Goal: Information Seeking & Learning: Check status

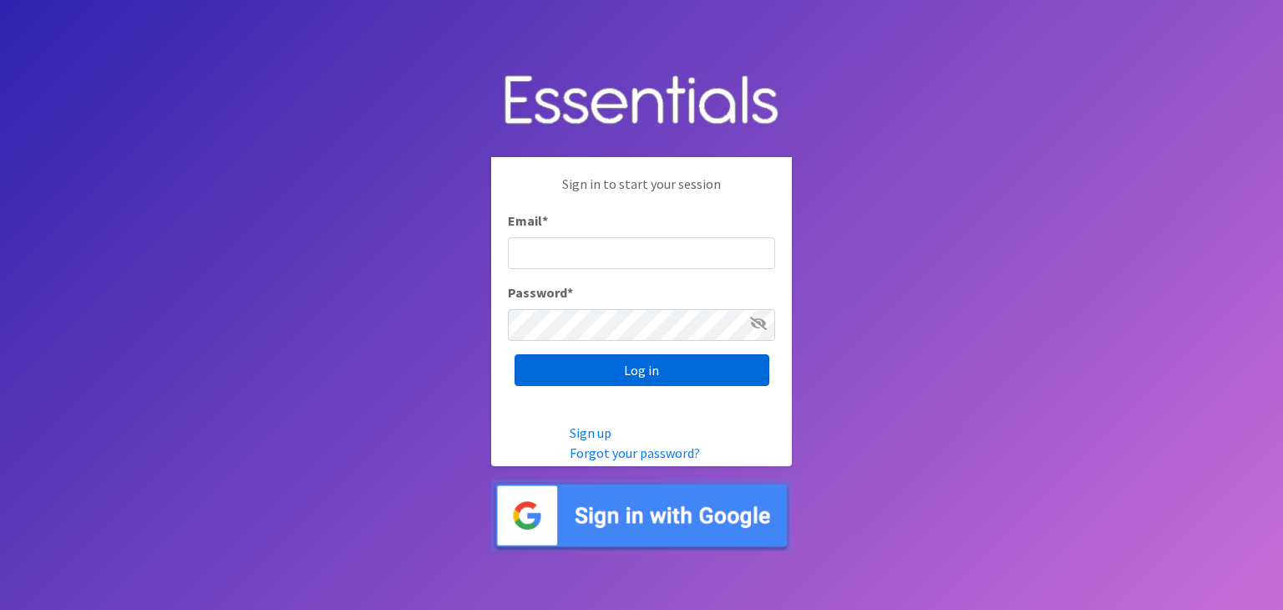
type input "analisacantu@austindiapers.org"
click at [628, 365] on input "Log in" at bounding box center [641, 370] width 255 height 32
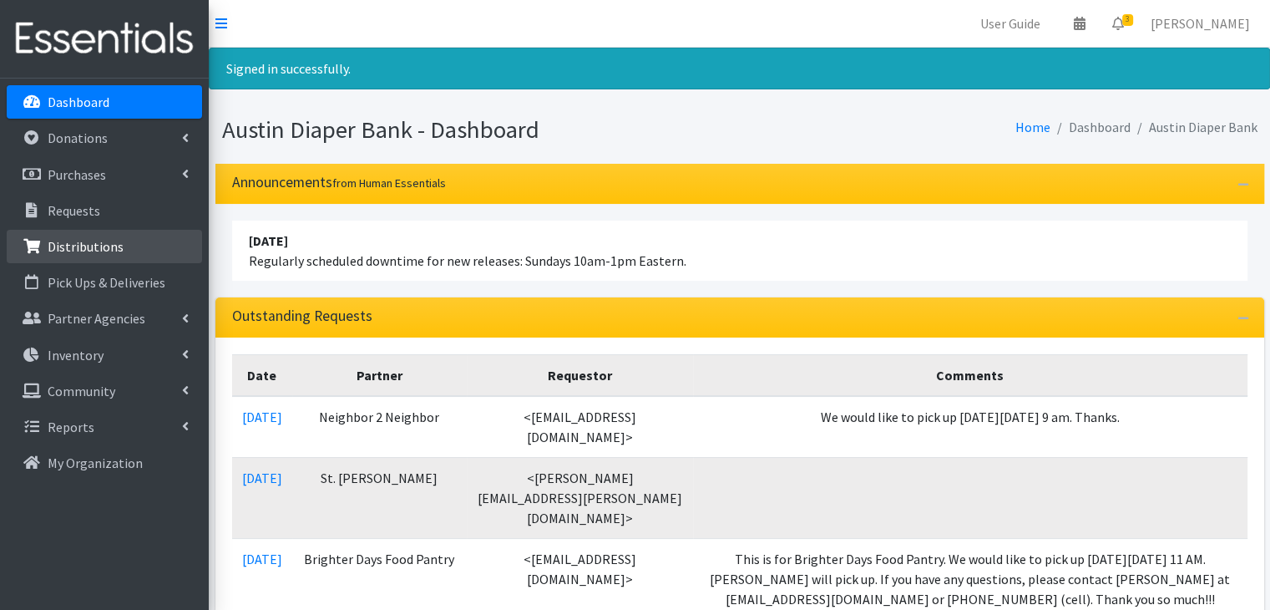
click at [97, 251] on p "Distributions" at bounding box center [86, 246] width 76 height 17
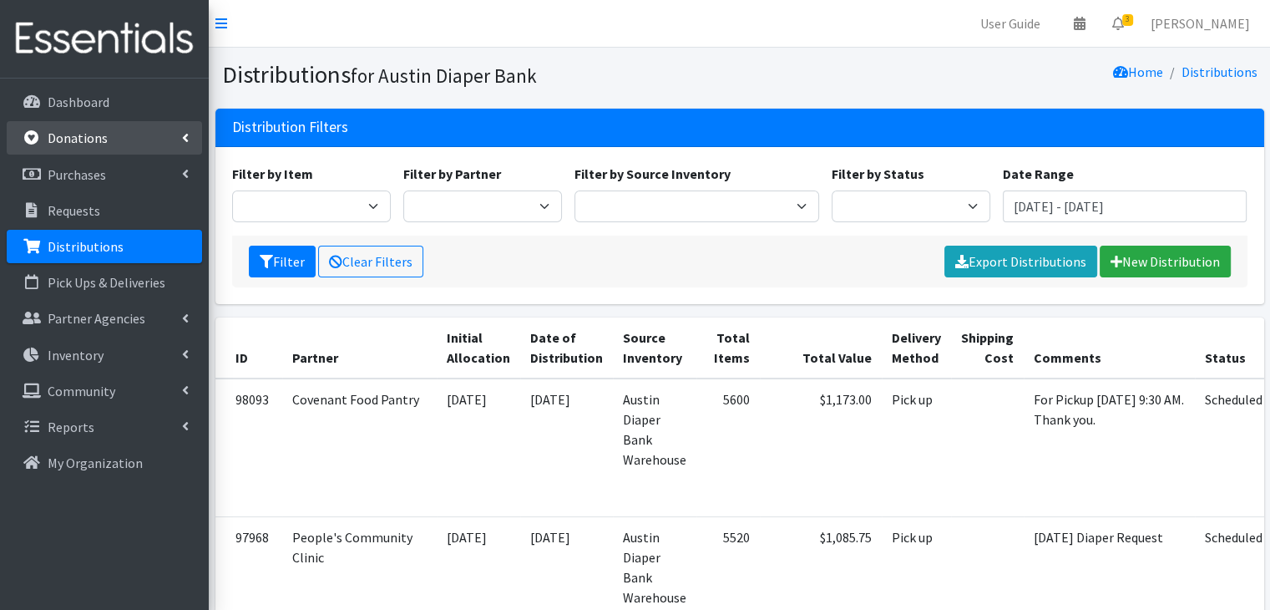
click at [102, 133] on p "Donations" at bounding box center [78, 137] width 60 height 17
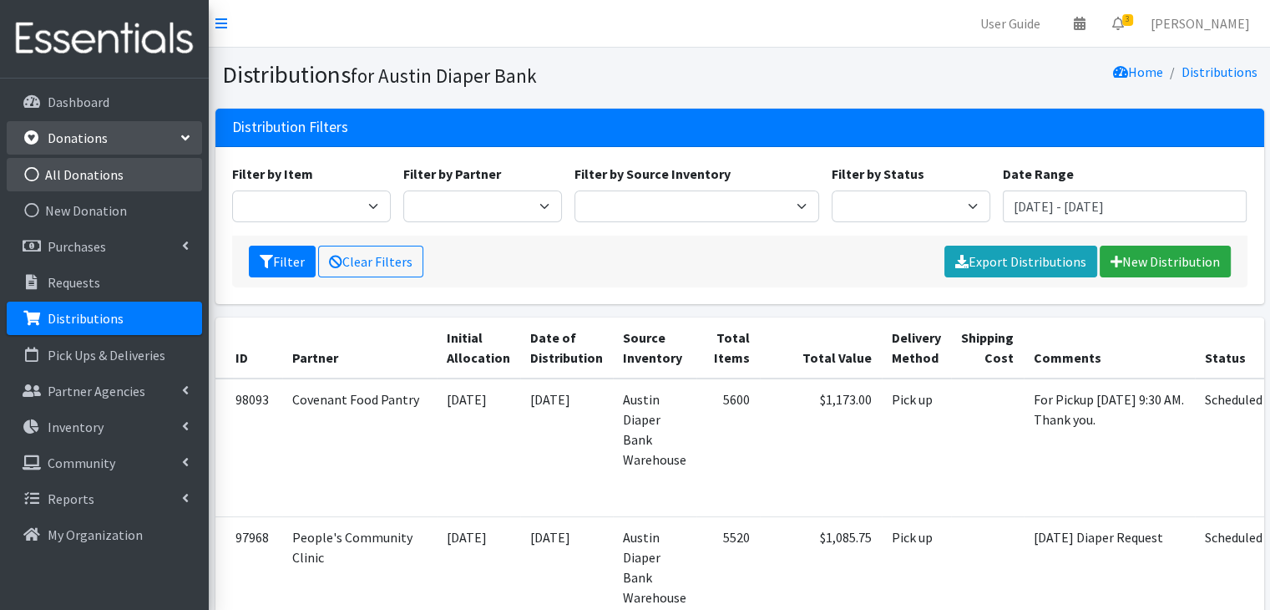
click at [129, 185] on link "All Donations" at bounding box center [104, 174] width 195 height 33
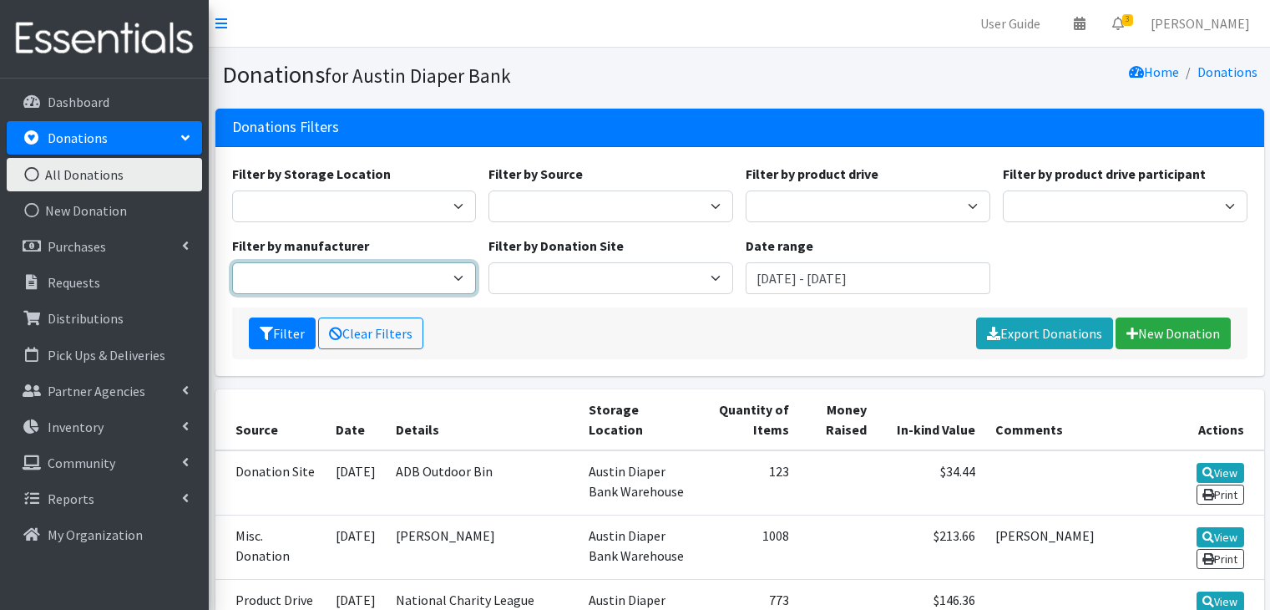
click at [371, 276] on select "Baby 2 Baby H-E-B" at bounding box center [354, 278] width 245 height 32
click at [568, 349] on div "Filter Clear Filters Export Donations New Donation" at bounding box center [739, 333] width 1015 height 52
click at [820, 285] on input "[DATE] - [DATE]" at bounding box center [868, 278] width 245 height 32
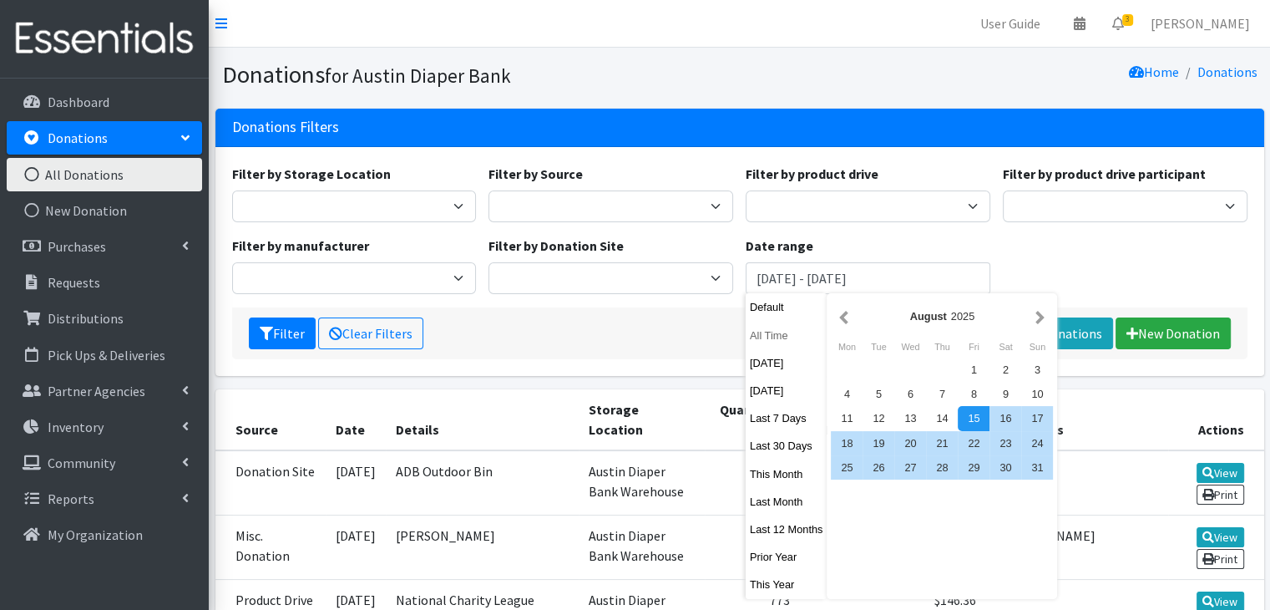
click at [763, 335] on button "All Time" at bounding box center [787, 335] width 82 height 24
type input "October 15, 1925 - October 15, 2026"
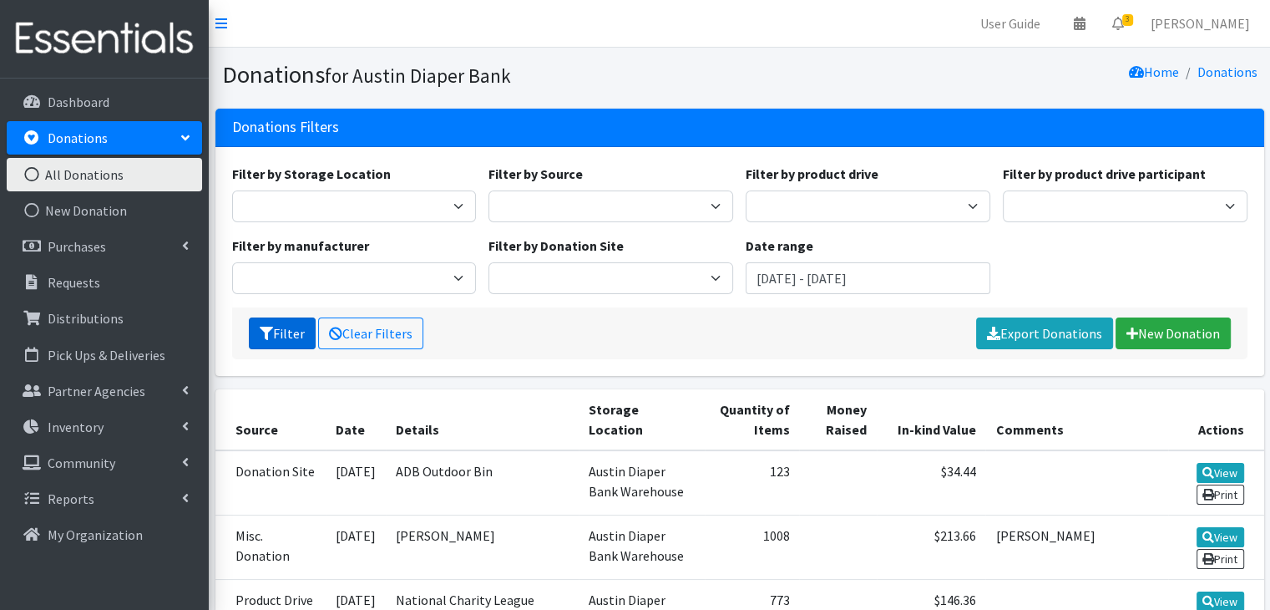
click at [295, 340] on button "Filter" at bounding box center [282, 333] width 67 height 32
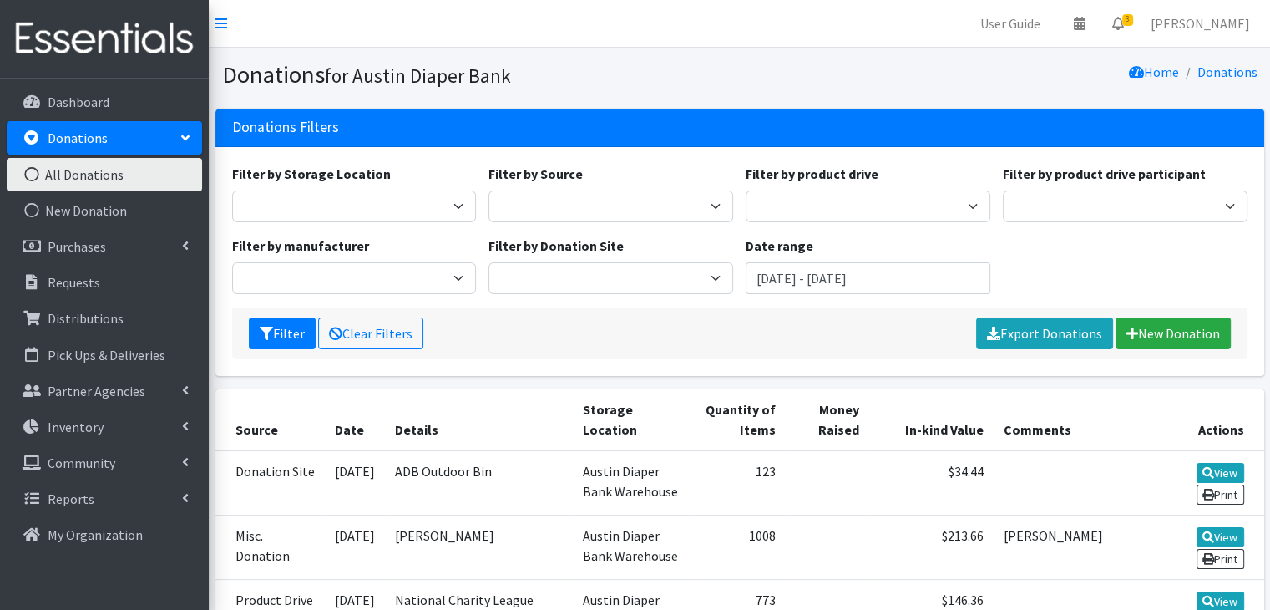
select select "29"
click at [232, 262] on select "Huggies National Diaper Bank Network Baby 2 Baby Alliance for Period Supplies H…" at bounding box center [354, 278] width 245 height 32
click at [274, 340] on button "Filter" at bounding box center [282, 333] width 67 height 32
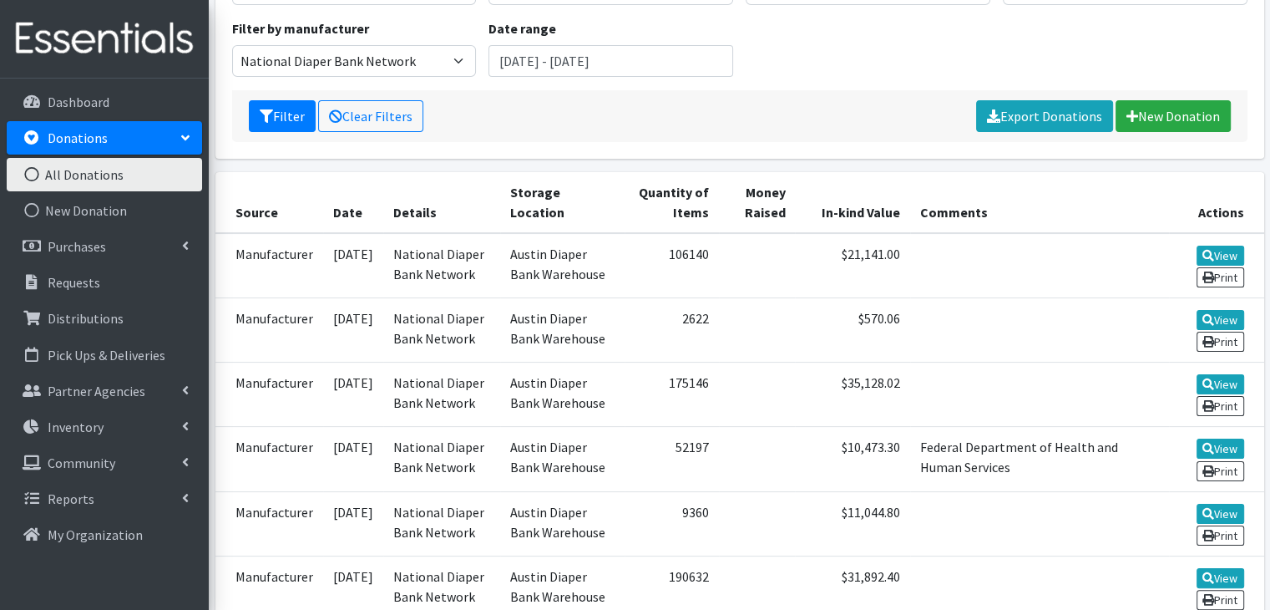
scroll to position [216, 0]
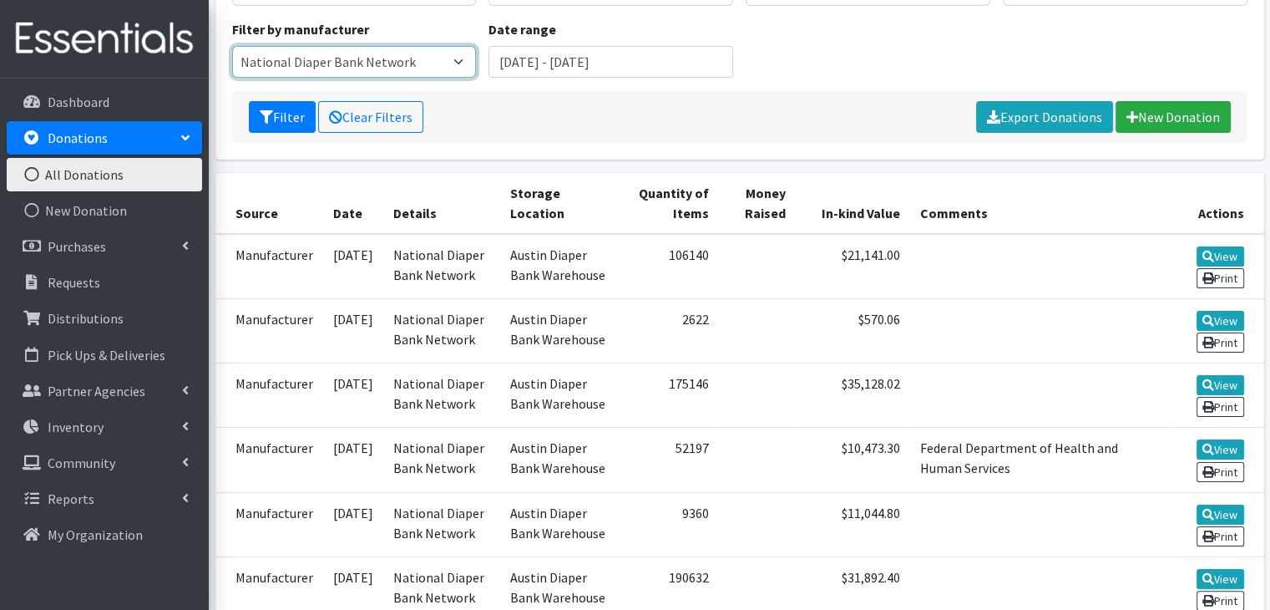
click at [426, 62] on select "National Diaper Bank Network" at bounding box center [354, 62] width 245 height 32
click at [232, 46] on select "National Diaper Bank Network" at bounding box center [354, 62] width 245 height 32
click at [404, 66] on select "National Diaper Bank Network" at bounding box center [354, 62] width 245 height 32
select select
click at [232, 46] on select "National Diaper Bank Network" at bounding box center [354, 62] width 245 height 32
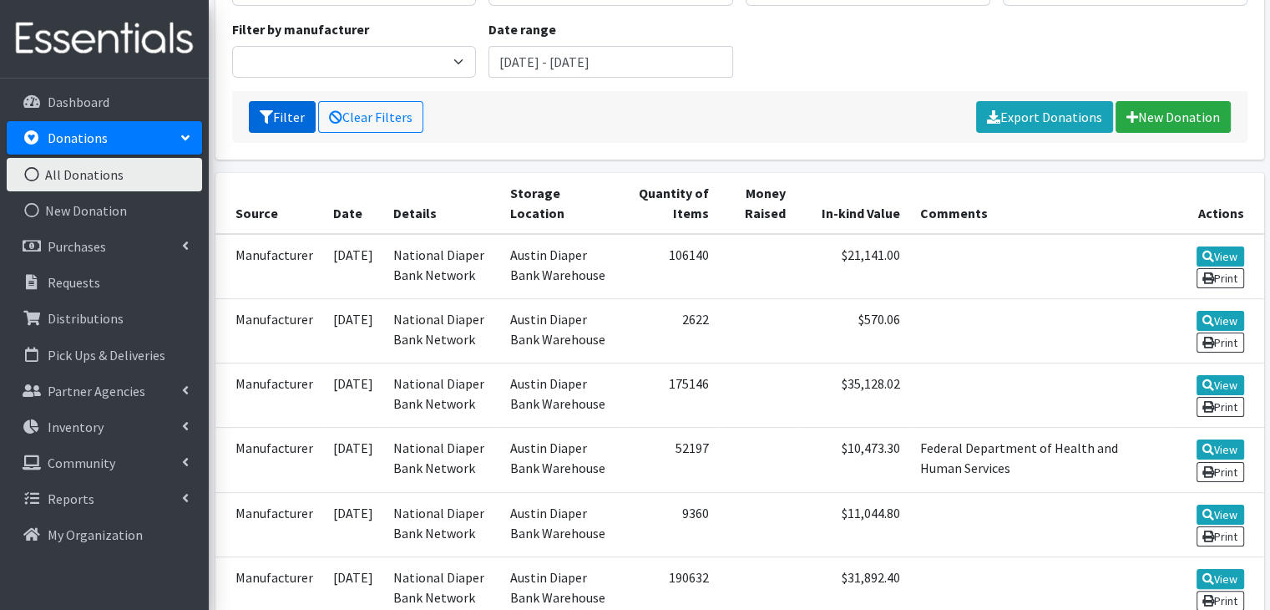
click at [271, 128] on button "Filter" at bounding box center [282, 117] width 67 height 32
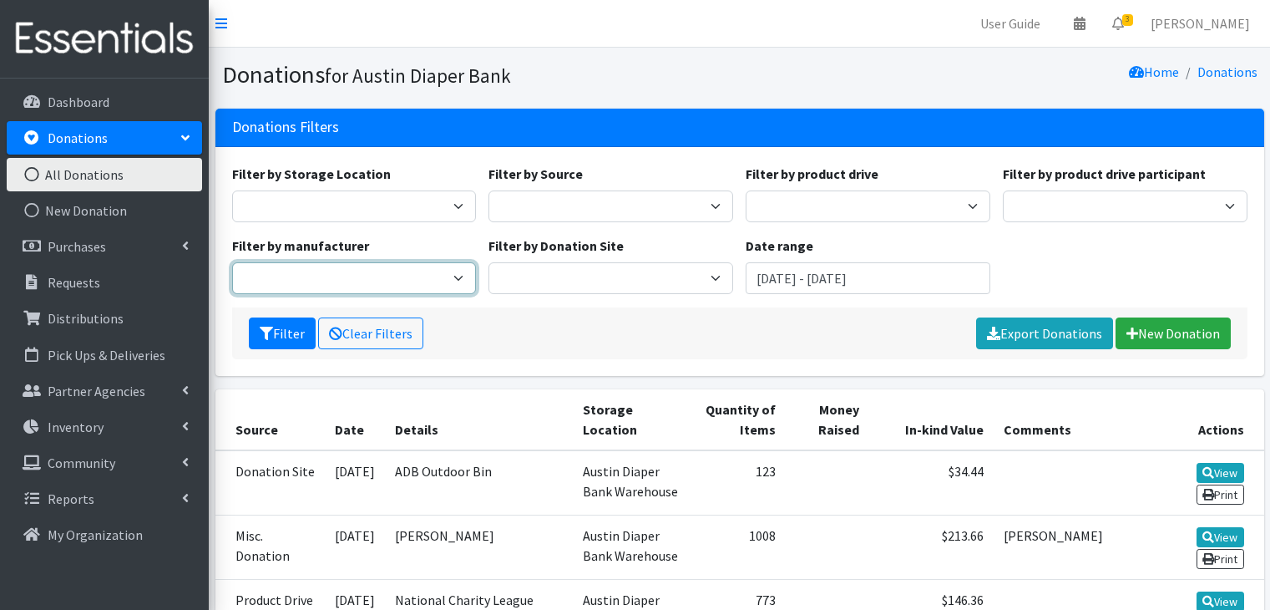
drag, startPoint x: 0, startPoint y: 0, endPoint x: 317, endPoint y: 285, distance: 426.3
click at [317, 285] on select "Huggies National Diaper Bank Network Baby 2 Baby Alliance for Period Supplies H…" at bounding box center [354, 278] width 245 height 32
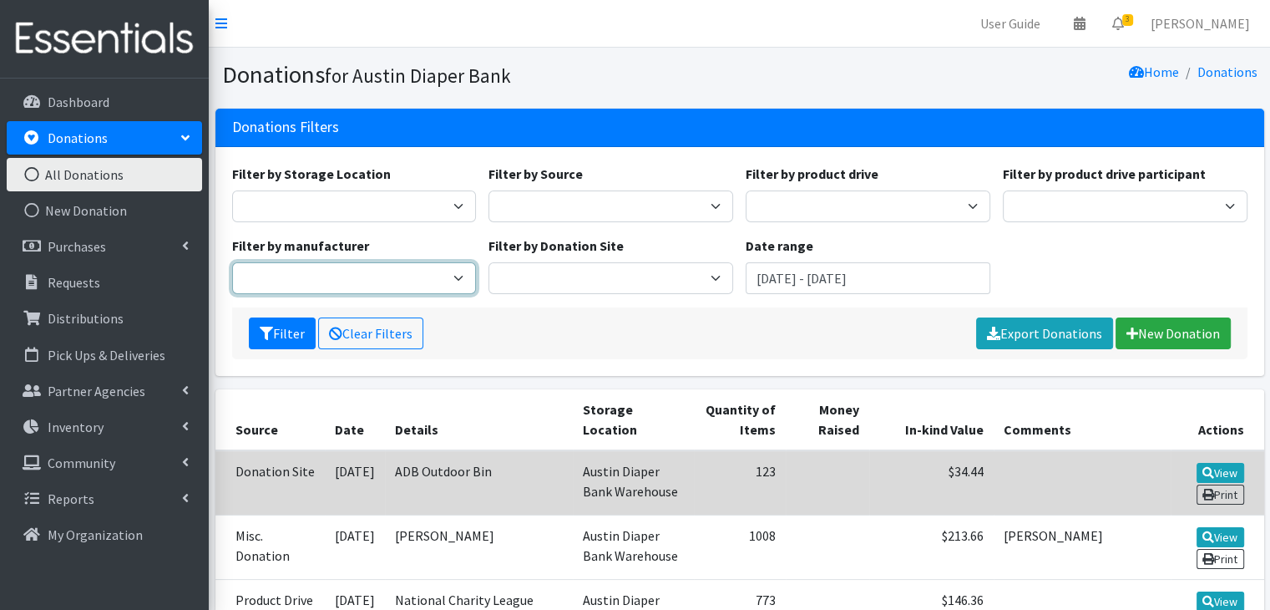
select select "10"
click at [232, 262] on select "Huggies National Diaper Bank Network Baby 2 Baby Alliance for Period Supplies H…" at bounding box center [354, 278] width 245 height 32
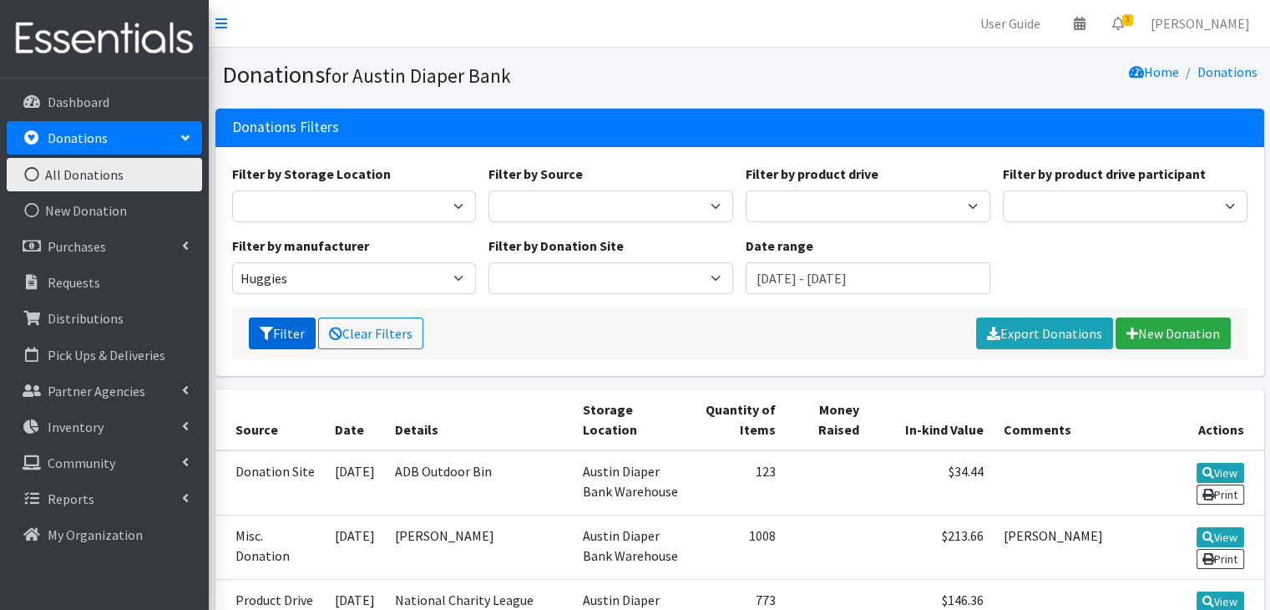
click at [266, 331] on icon "submit" at bounding box center [266, 333] width 13 height 13
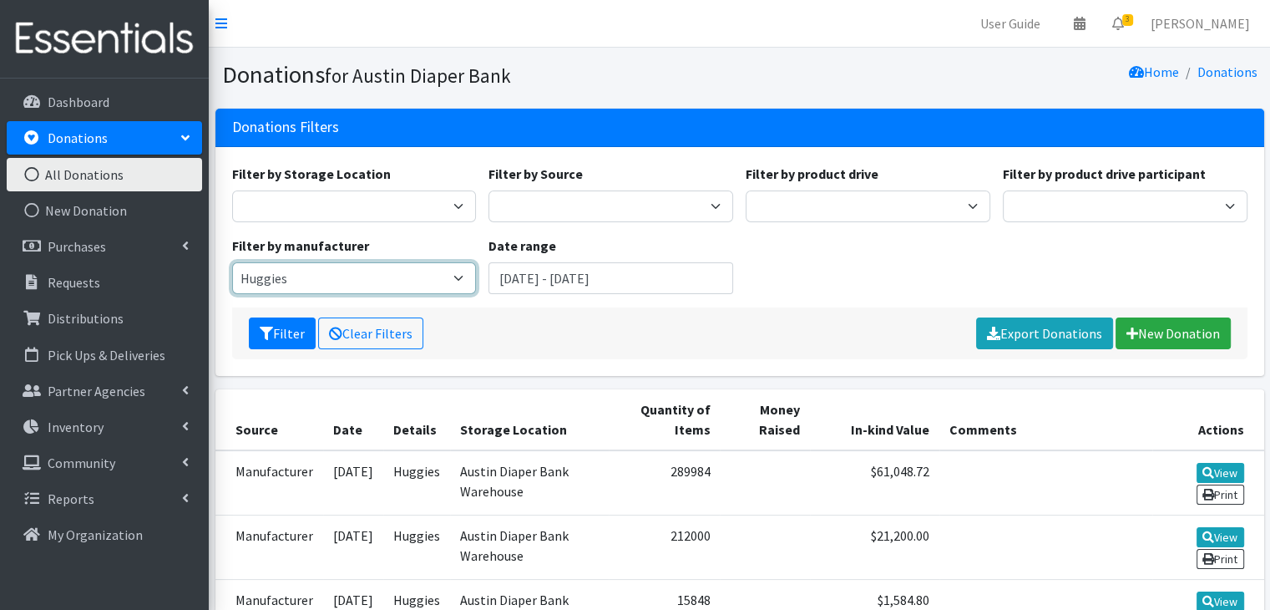
click at [419, 290] on select "Huggies" at bounding box center [354, 278] width 245 height 32
select select
click at [232, 262] on select "Huggies" at bounding box center [354, 278] width 245 height 32
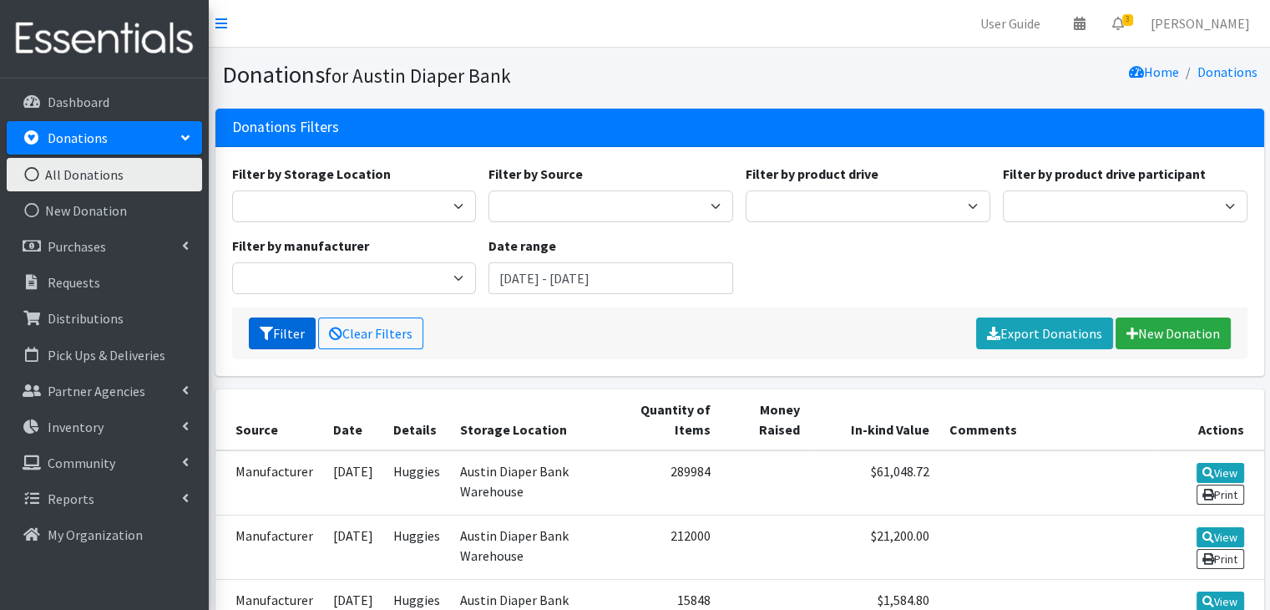
click at [279, 342] on button "Filter" at bounding box center [282, 333] width 67 height 32
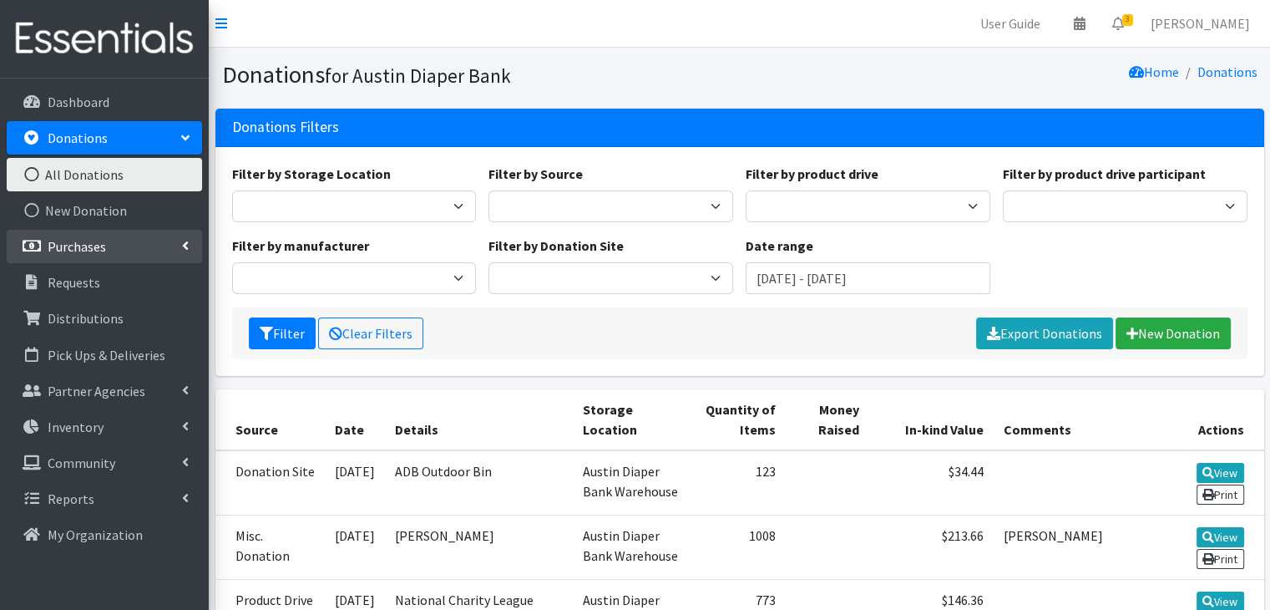
click at [123, 238] on link "Purchases" at bounding box center [104, 246] width 195 height 33
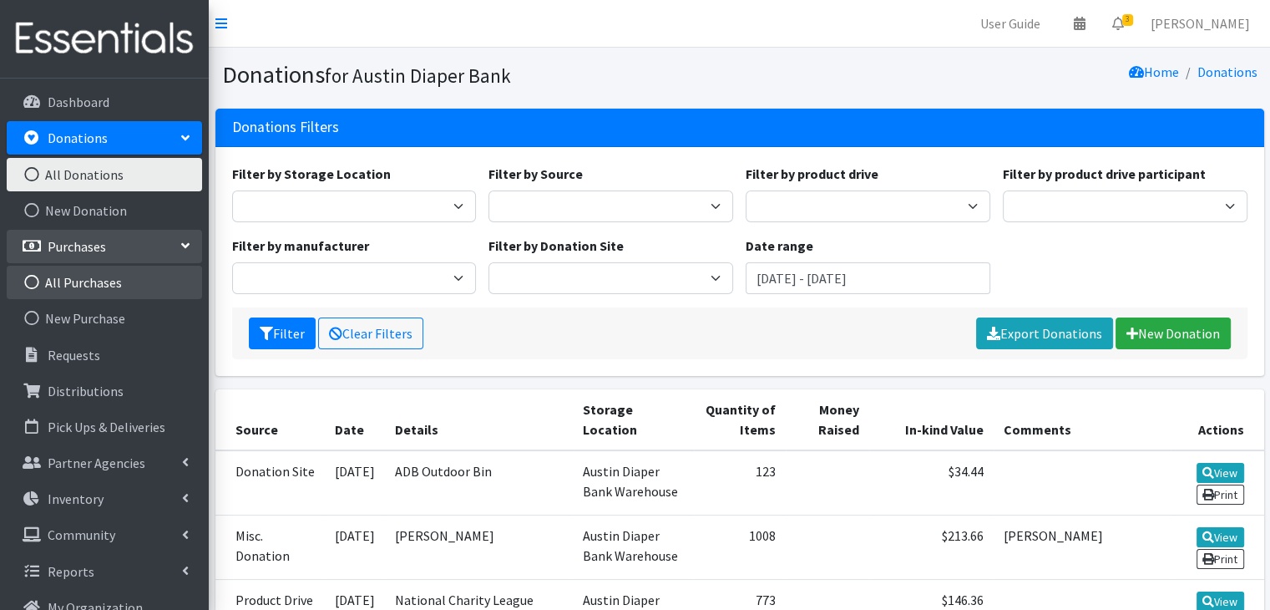
click at [127, 283] on link "All Purchases" at bounding box center [104, 282] width 195 height 33
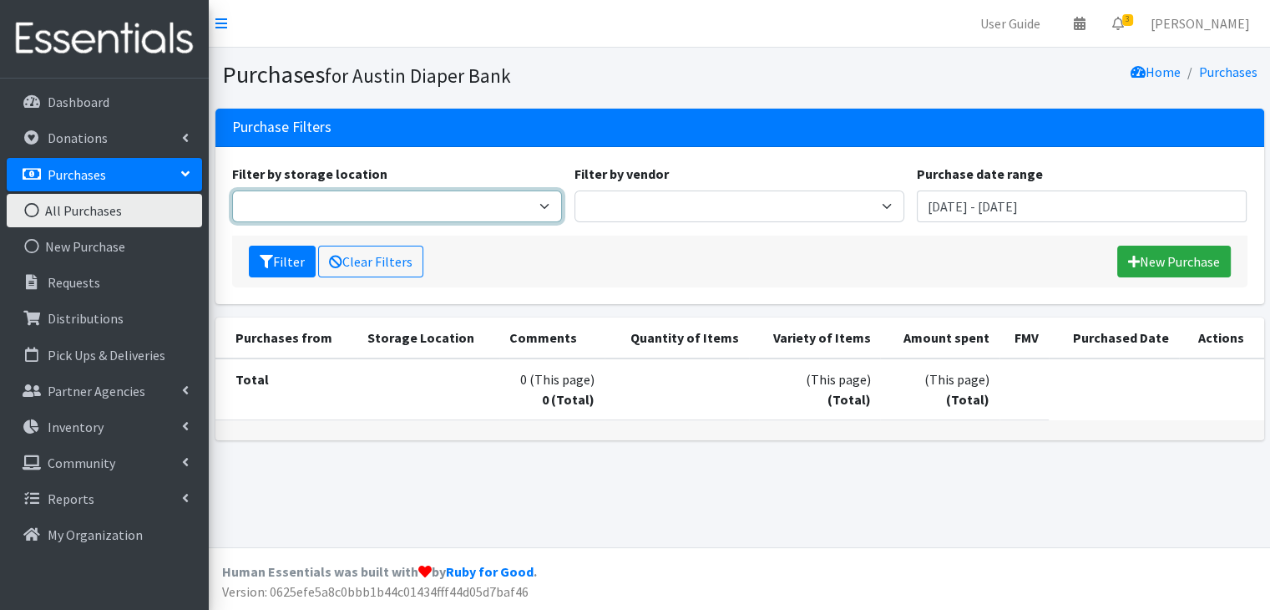
click at [381, 211] on select "Austin Diaper Bank Warehouse" at bounding box center [397, 206] width 330 height 32
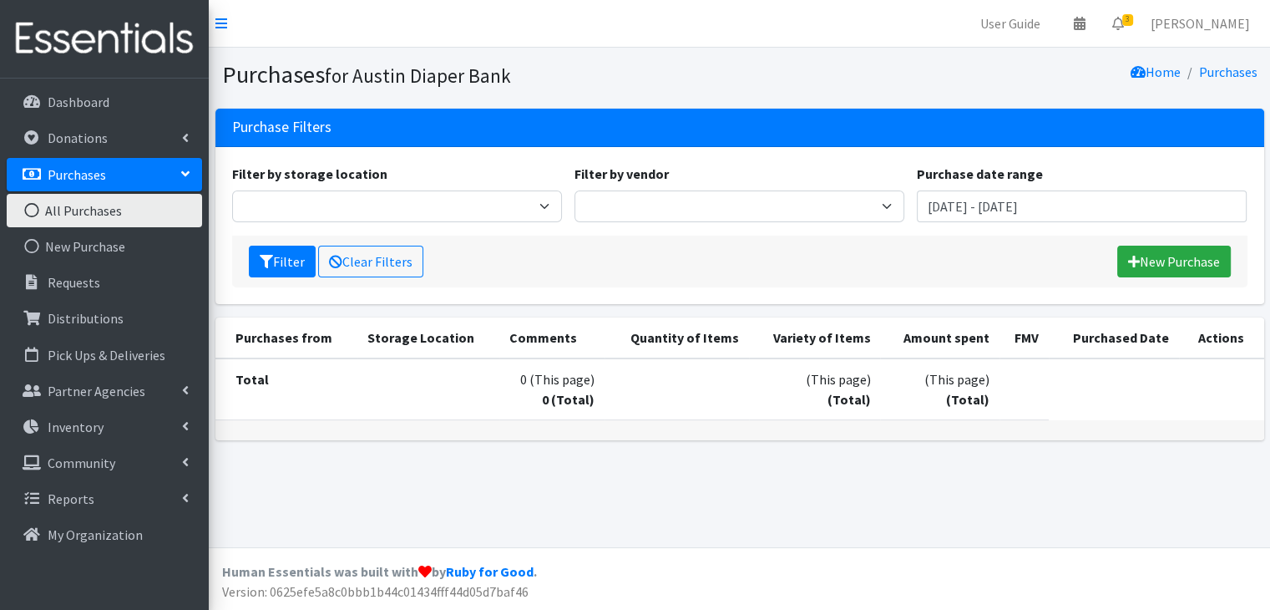
click at [697, 187] on div "Filter by vendor Baby 2 Baby Costco Cuties Huggies JSL Partners Kimberly Clark …" at bounding box center [739, 193] width 342 height 58
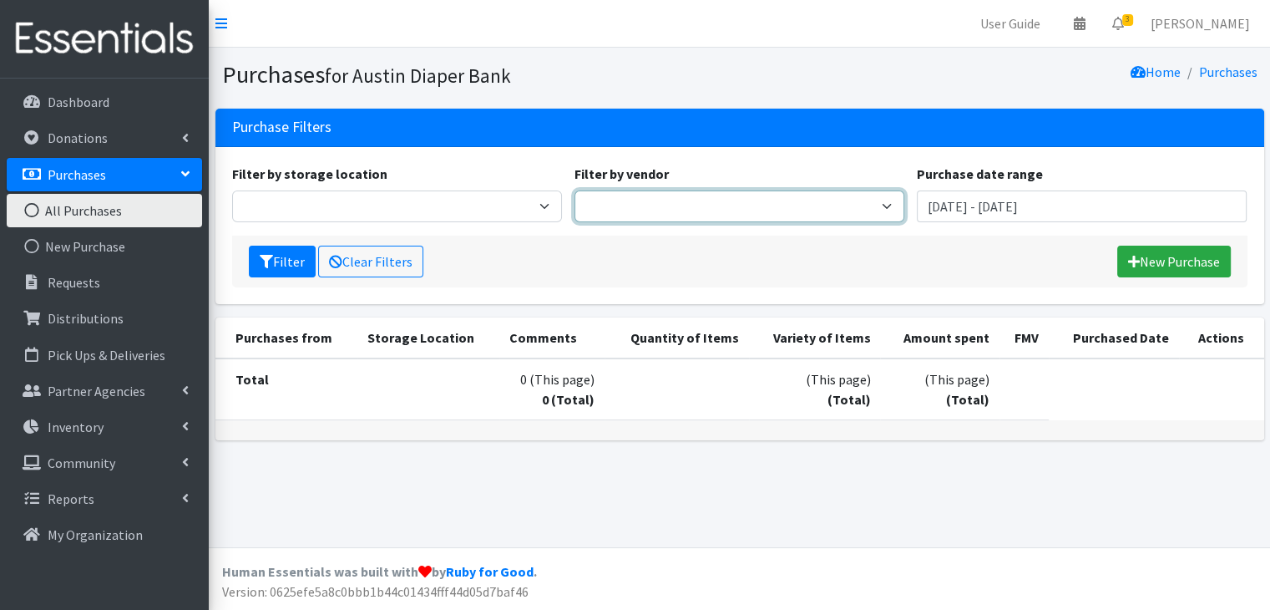
click at [697, 195] on select "Baby 2 Baby Costco Cuties Huggies JSL Partners Kimberly Clark (U by Kotex) Medl…" at bounding box center [740, 206] width 330 height 32
select select "167"
click at [575, 190] on select "Baby 2 Baby Costco Cuties Huggies JSL Partners Kimberly Clark (U by Kotex) Medl…" at bounding box center [740, 206] width 330 height 32
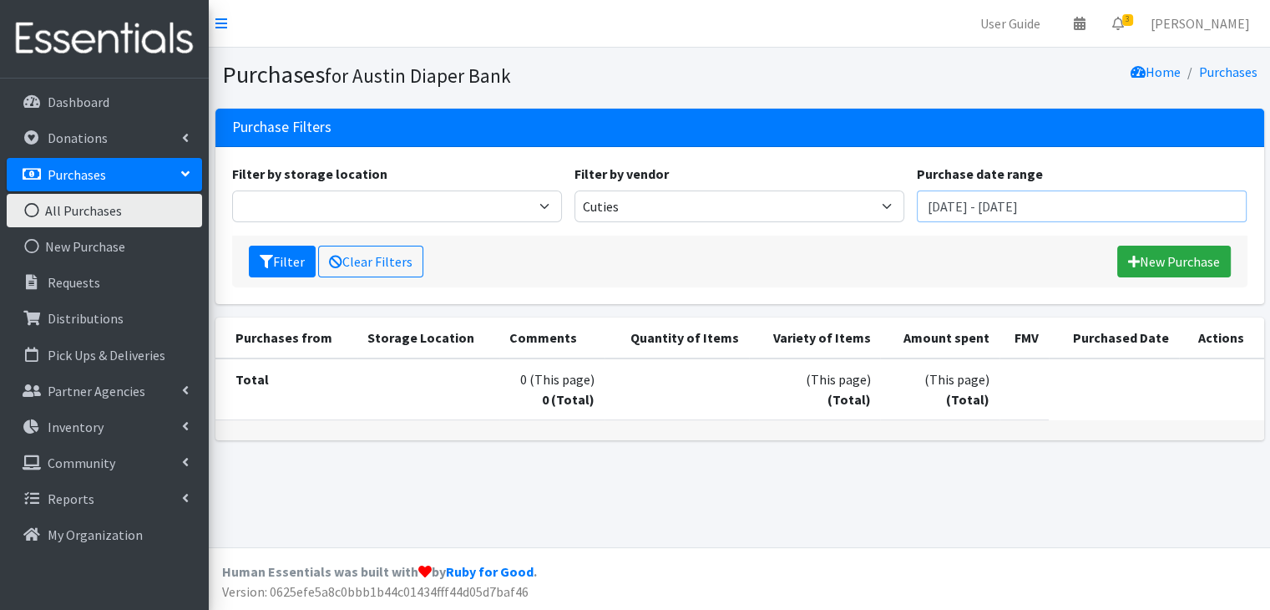
click at [967, 214] on input "[DATE] - [DATE]" at bounding box center [1082, 206] width 330 height 32
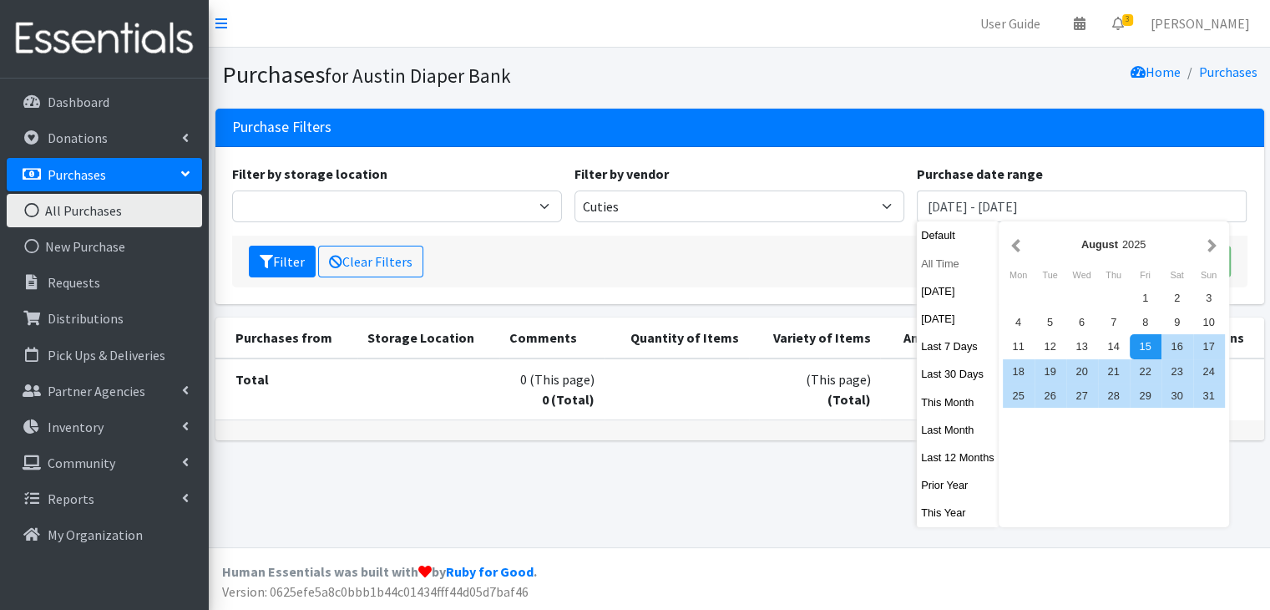
click at [944, 256] on button "All Time" at bounding box center [958, 263] width 82 height 24
type input "October 15, 1925 - October 15, 2026"
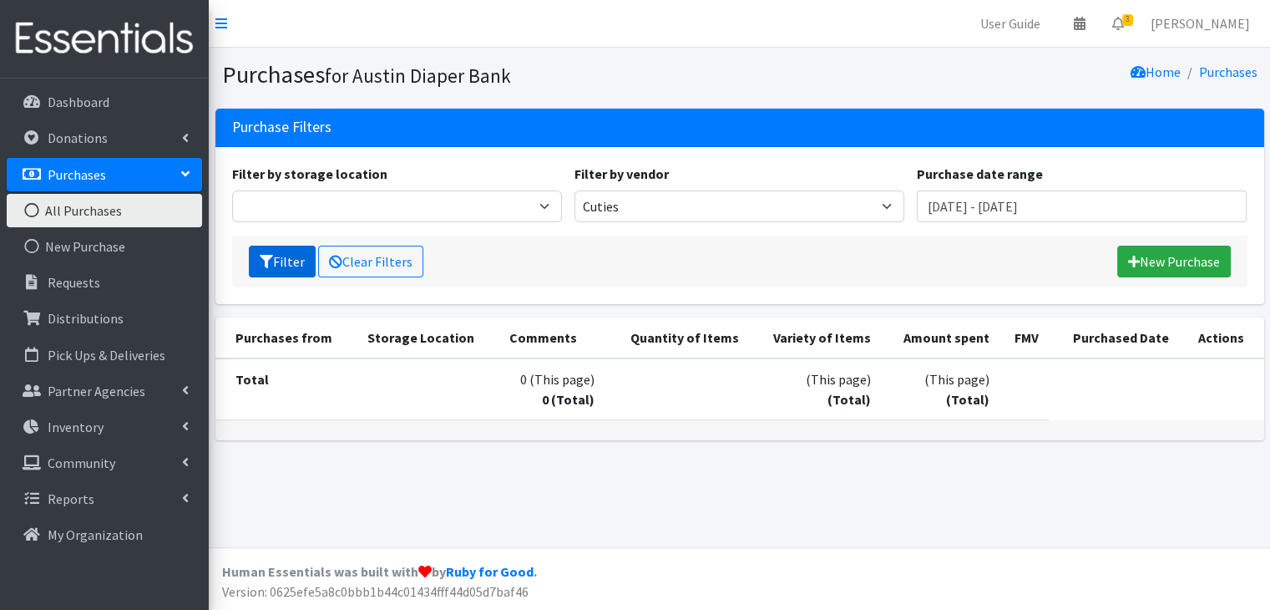
click at [257, 265] on button "Filter" at bounding box center [282, 262] width 67 height 32
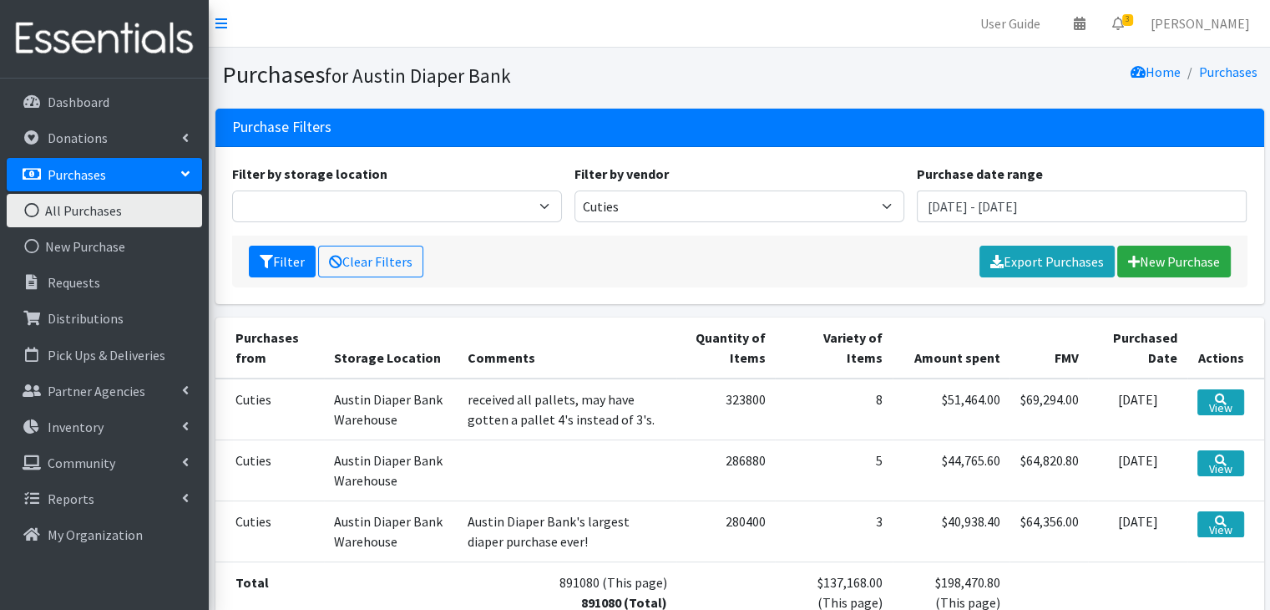
scroll to position [148, 0]
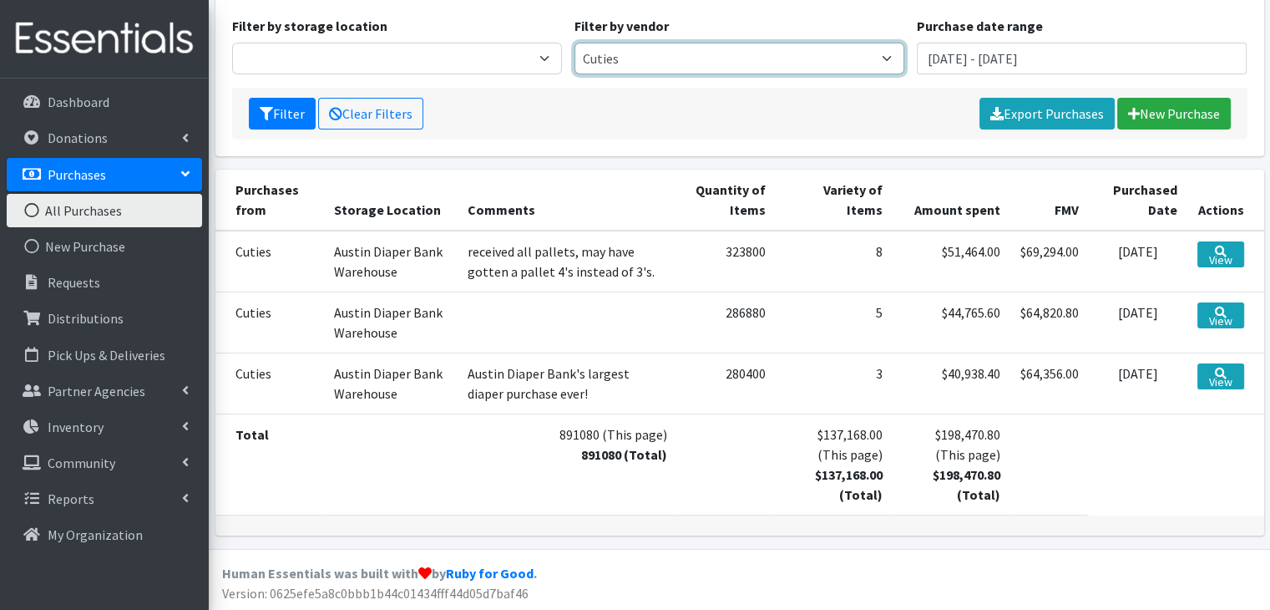
click at [828, 55] on select "Baby [DEMOGRAPHIC_DATA] Baby Costco Cuties Huggies JSL Partners [PERSON_NAME] (…" at bounding box center [740, 59] width 330 height 32
select select "13"
click at [575, 43] on select "Baby [DEMOGRAPHIC_DATA] Baby Costco Cuties Huggies JSL Partners [PERSON_NAME] (…" at bounding box center [740, 59] width 330 height 32
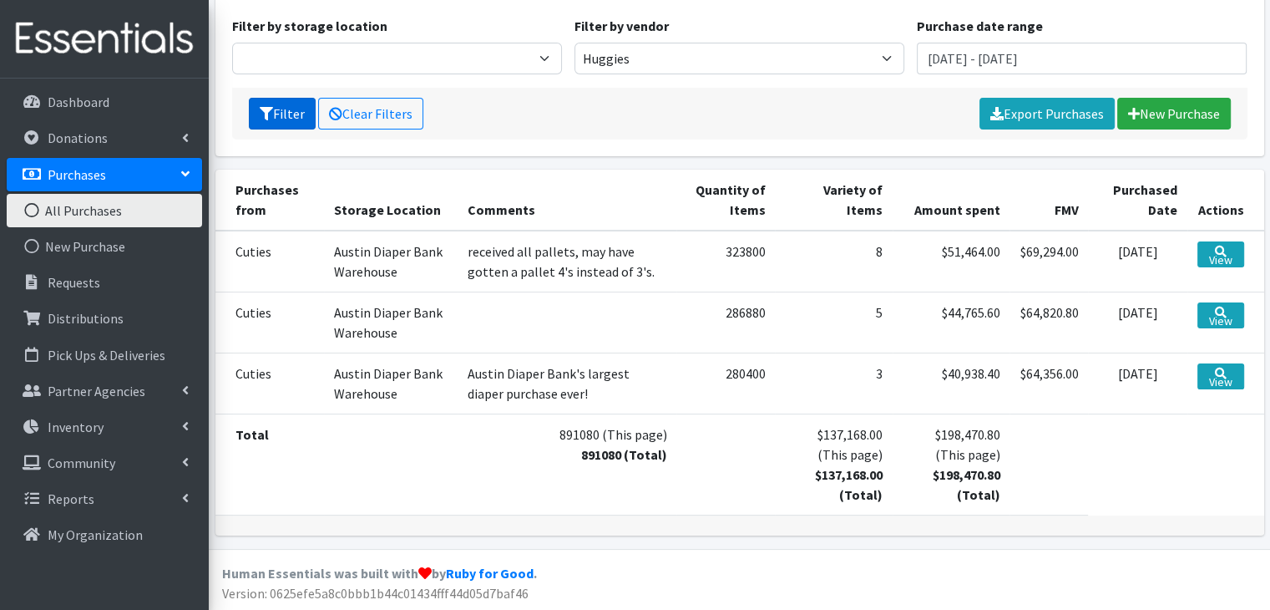
click at [295, 123] on button "Filter" at bounding box center [282, 114] width 67 height 32
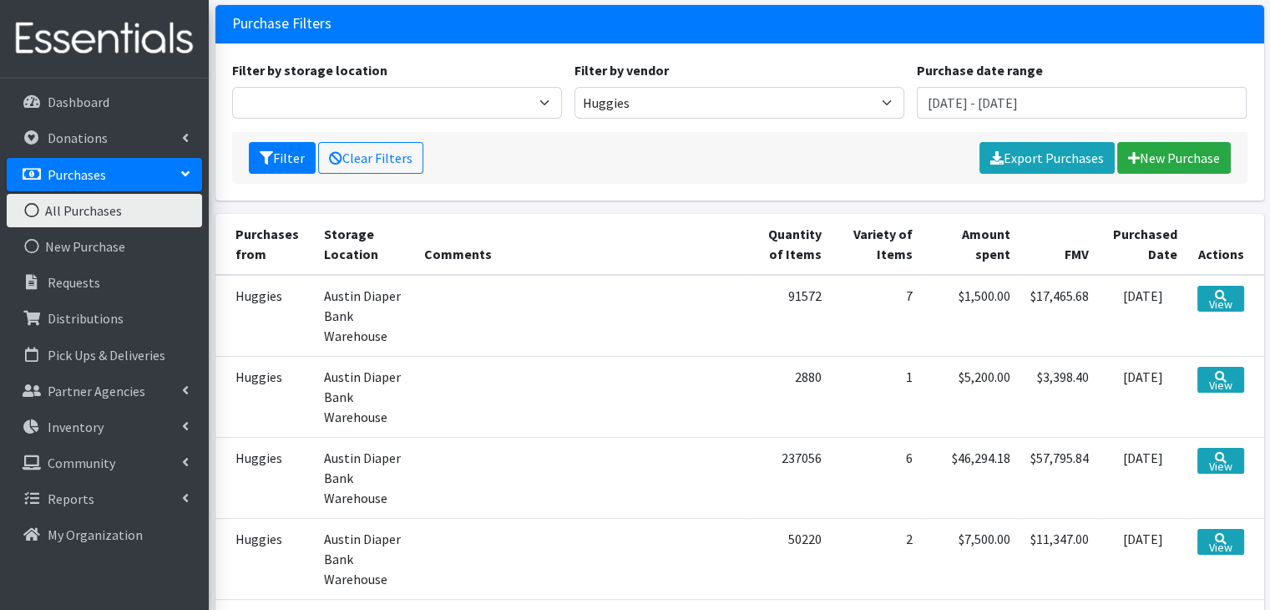
scroll to position [104, 0]
click at [79, 329] on link "Distributions" at bounding box center [104, 317] width 195 height 33
